Goal: Task Accomplishment & Management: Manage account settings

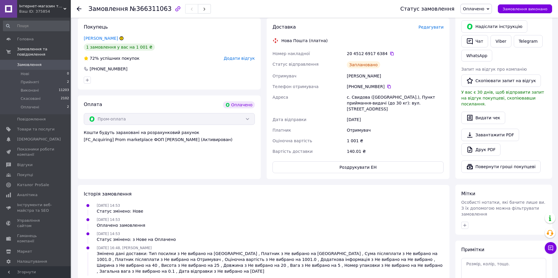
scroll to position [162, 0]
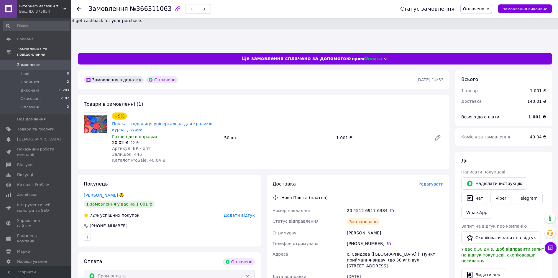
click at [112, 193] on link "[PERSON_NAME]" at bounding box center [101, 195] width 34 height 5
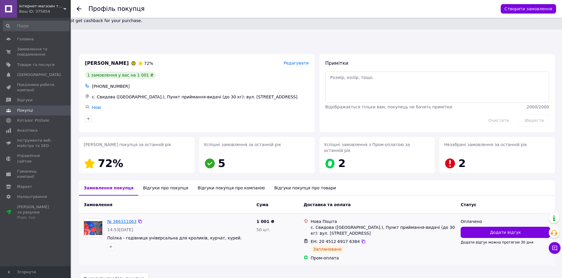
click at [120, 219] on link "№ 366311063" at bounding box center [121, 221] width 29 height 5
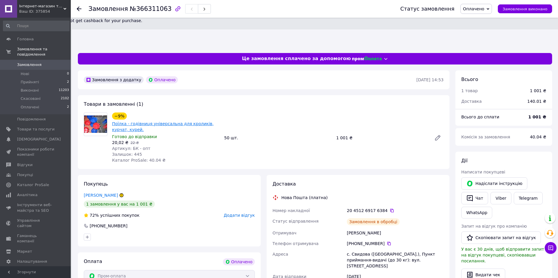
click at [157, 121] on link "Поїлка - годівниця універсальна для кроликів, курчат, курей." at bounding box center [163, 126] width 102 height 11
click at [52, 62] on span "Замовлення" at bounding box center [35, 64] width 37 height 5
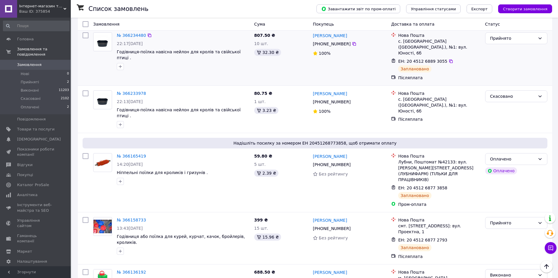
scroll to position [147, 0]
